Goal: Task Accomplishment & Management: Use online tool/utility

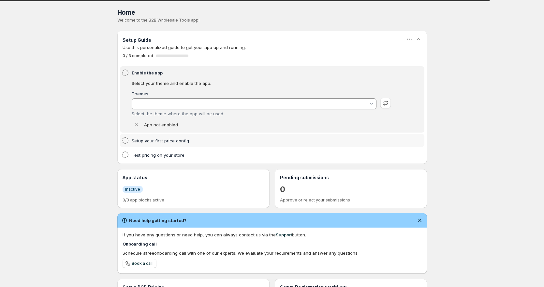
type input "test-data"
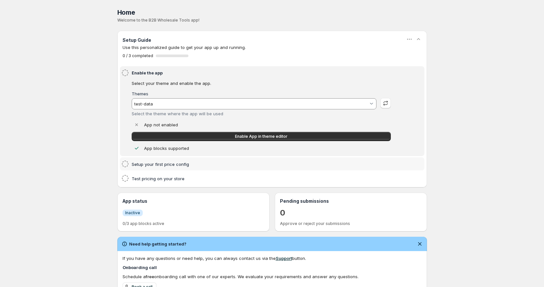
click at [198, 141] on div "Themes test-data Select the theme where the app will be used App not enabled En…" at bounding box center [261, 122] width 259 height 60
click at [190, 160] on div "Setup your first price config" at bounding box center [277, 163] width 291 height 7
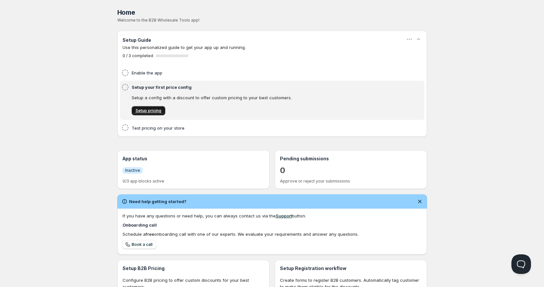
click at [156, 109] on span "Setup pricing" at bounding box center [149, 110] width 26 height 5
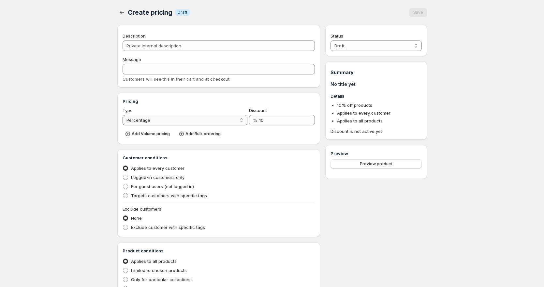
click at [179, 121] on select "Percentage Absolute" at bounding box center [185, 120] width 125 height 10
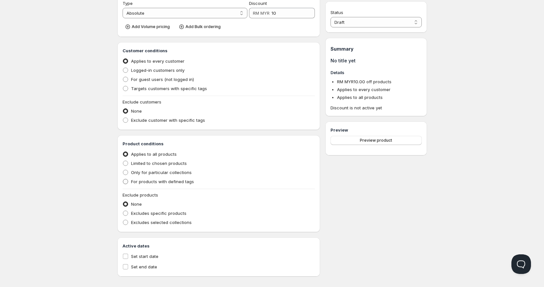
scroll to position [113, 0]
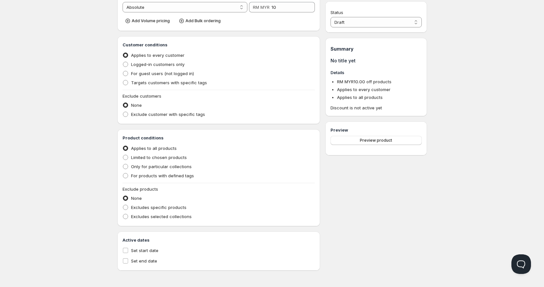
select select "1"
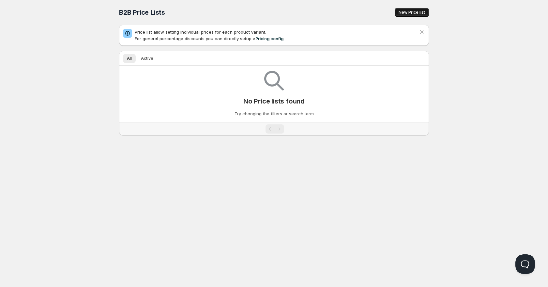
click at [401, 14] on span "New Price list" at bounding box center [411, 12] width 26 height 5
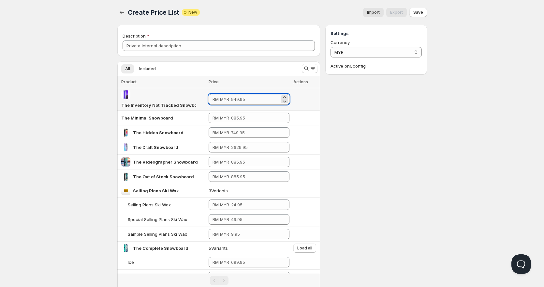
click at [246, 100] on input "number" at bounding box center [255, 99] width 49 height 10
drag, startPoint x: 220, startPoint y: 98, endPoint x: 253, endPoint y: 103, distance: 33.6
click at [253, 103] on div "RM MYR" at bounding box center [249, 99] width 81 height 10
click at [263, 99] on input "number" at bounding box center [255, 99] width 49 height 10
click at [372, 15] on button "Import" at bounding box center [373, 12] width 21 height 9
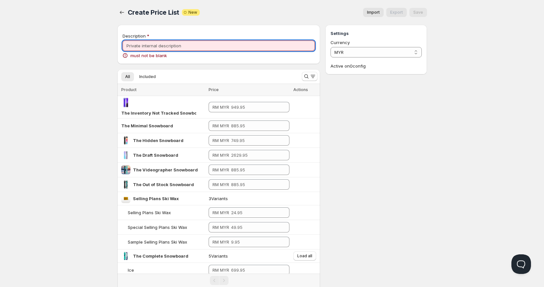
click at [248, 48] on input "Description" at bounding box center [219, 45] width 193 height 10
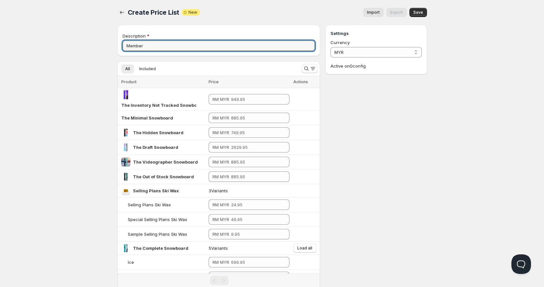
type input "Member"
click at [381, 11] on button "Import" at bounding box center [373, 12] width 21 height 9
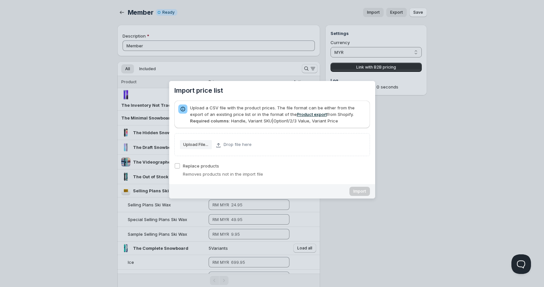
click at [303, 116] on link "Product export" at bounding box center [312, 113] width 30 height 5
click at [281, 54] on div "Import price list" at bounding box center [272, 143] width 544 height 287
